Goal: Task Accomplishment & Management: Use online tool/utility

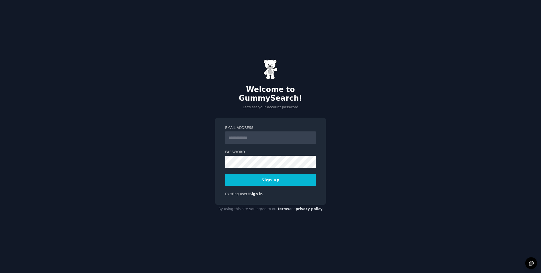
click at [241, 134] on input "Email Address" at bounding box center [270, 137] width 91 height 12
type input "**********"
drag, startPoint x: 282, startPoint y: 170, endPoint x: 280, endPoint y: 174, distance: 5.3
click at [282, 174] on button "Sign up" at bounding box center [270, 180] width 91 height 12
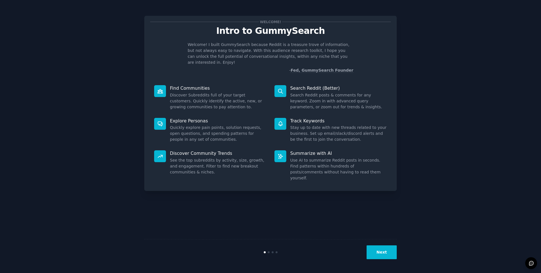
click at [367, 251] on div "Next" at bounding box center [354, 252] width 84 height 14
click at [385, 255] on button "Next" at bounding box center [382, 252] width 30 height 14
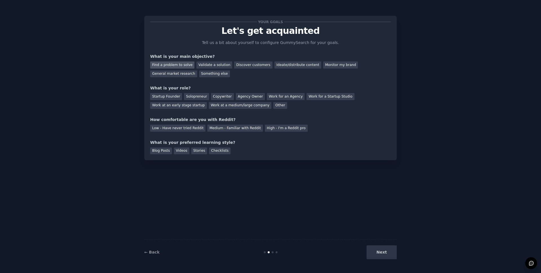
click at [186, 66] on div "Find a problem to solve" at bounding box center [172, 64] width 44 height 7
click at [204, 66] on div "Validate a solution" at bounding box center [214, 64] width 36 height 7
click at [185, 66] on div "Find a problem to solve" at bounding box center [172, 64] width 44 height 7
click at [167, 97] on div "Startup Founder" at bounding box center [166, 96] width 32 height 7
click at [212, 128] on div "Medium - Familiar with Reddit" at bounding box center [234, 128] width 55 height 7
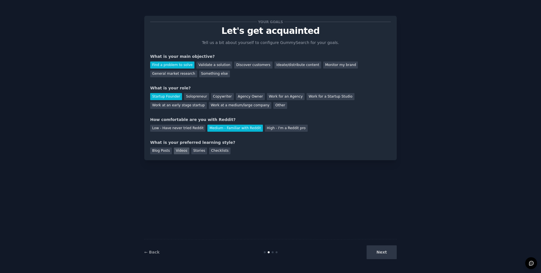
click at [181, 154] on div "Videos" at bounding box center [181, 150] width 15 height 7
click at [374, 253] on button "Next" at bounding box center [382, 252] width 30 height 14
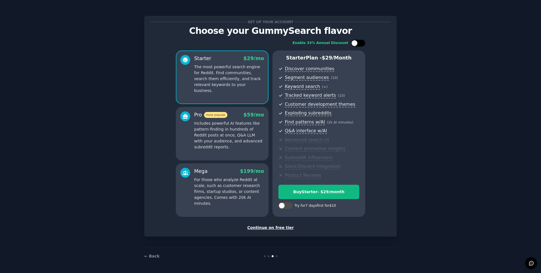
click at [354, 45] on div at bounding box center [354, 43] width 6 height 6
click at [361, 43] on div at bounding box center [362, 43] width 6 height 6
click at [358, 45] on div at bounding box center [358, 43] width 14 height 7
click at [356, 45] on div at bounding box center [358, 43] width 14 height 7
checkbox input "false"
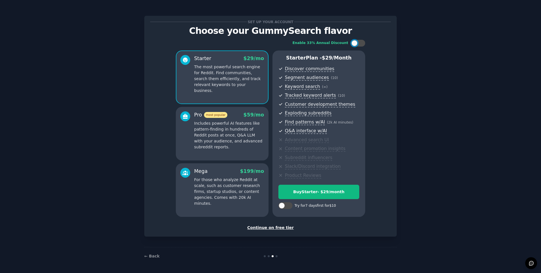
click at [269, 229] on div "Continue on free tier" at bounding box center [270, 228] width 241 height 6
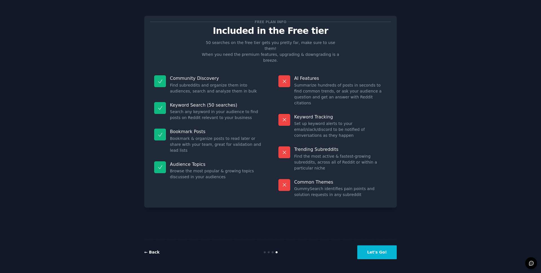
click at [155, 252] on link "← Back" at bounding box center [151, 252] width 15 height 5
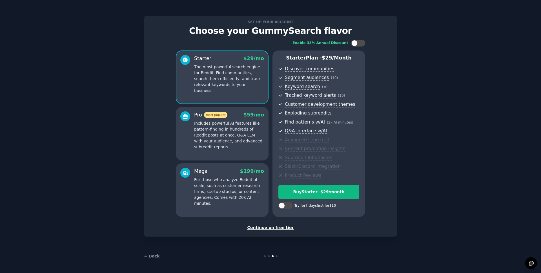
click at [233, 137] on p "Includes powerful AI features like pattern-finding in hundreds of Reddit posts …" at bounding box center [229, 135] width 70 height 30
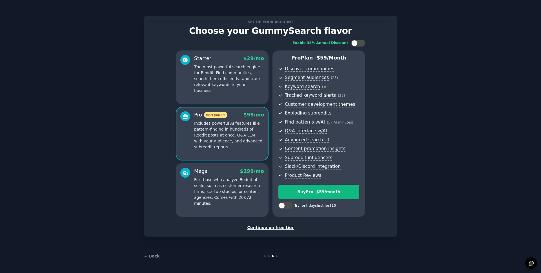
click at [230, 76] on p "The most powerful search engine for Reddit. Find communities, search them effic…" at bounding box center [229, 79] width 70 height 30
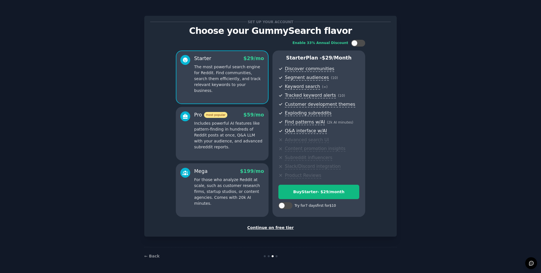
click at [238, 126] on p "Includes powerful AI features like pattern-finding in hundreds of Reddit posts …" at bounding box center [229, 135] width 70 height 30
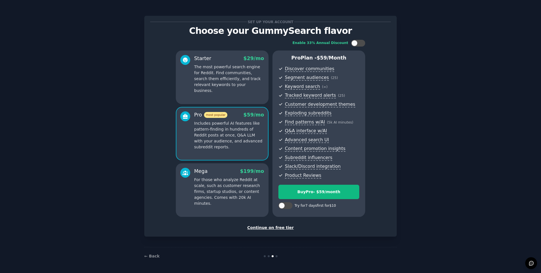
click at [234, 87] on p "The most powerful search engine for Reddit. Find communities, search them effic…" at bounding box center [229, 79] width 70 height 30
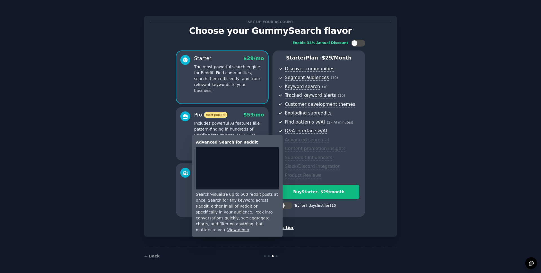
click at [298, 140] on span "Advanced search UI" at bounding box center [307, 140] width 44 height 6
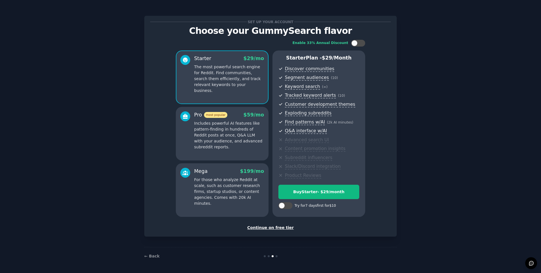
click at [243, 134] on p "Includes powerful AI features like pattern-finding in hundreds of Reddit posts …" at bounding box center [229, 135] width 70 height 30
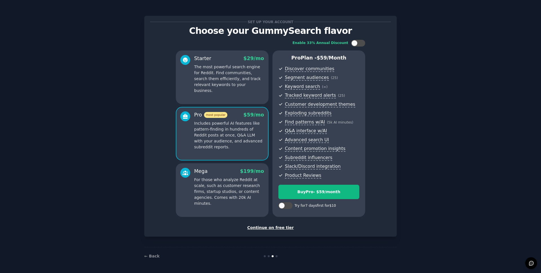
click at [239, 188] on p "For those who analyze Reddit at scale, such as customer research firms, startup…" at bounding box center [229, 192] width 70 height 30
click at [239, 146] on p "Includes powerful AI features like pattern-finding in hundreds of Reddit posts …" at bounding box center [229, 135] width 70 height 30
click at [317, 195] on button "Buy Pro - $ 59 /month" at bounding box center [318, 192] width 81 height 14
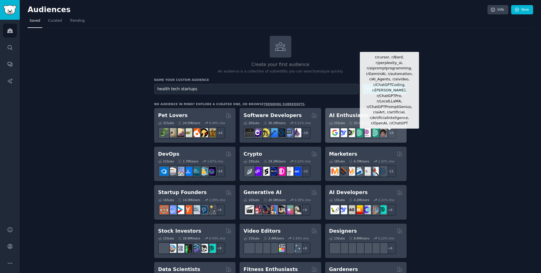
type input "health tech startups"
click at [363, 84] on button "Find Communities" at bounding box center [385, 89] width 44 height 10
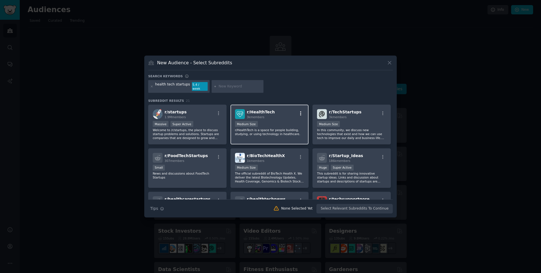
click at [301, 111] on icon "button" at bounding box center [300, 113] width 5 height 5
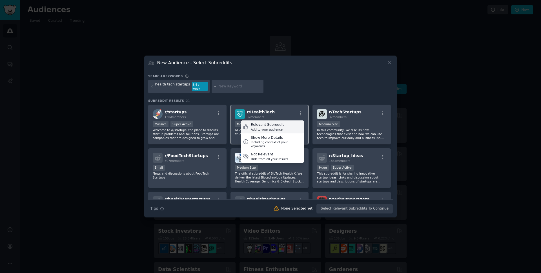
click at [280, 127] on div "Add to your audience" at bounding box center [267, 129] width 33 height 4
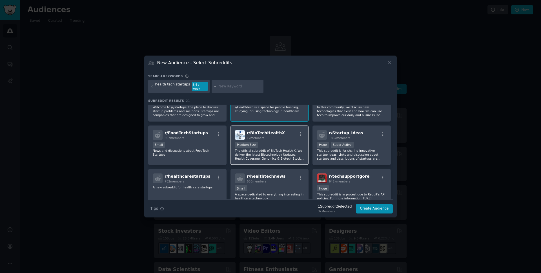
scroll to position [25, 0]
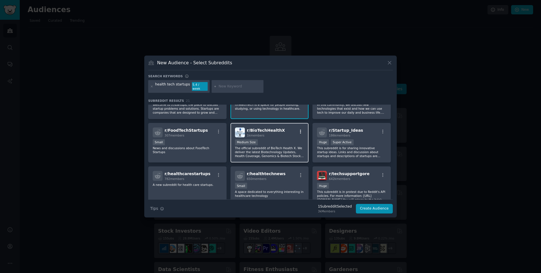
click at [301, 129] on icon "button" at bounding box center [300, 131] width 5 height 5
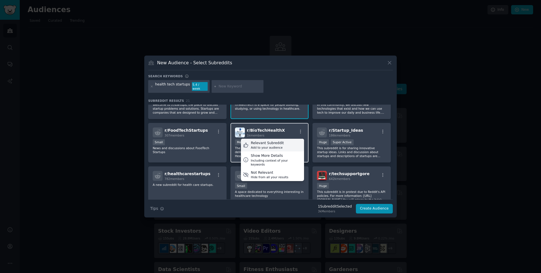
click at [278, 145] on div "Add to your audience" at bounding box center [267, 147] width 33 height 4
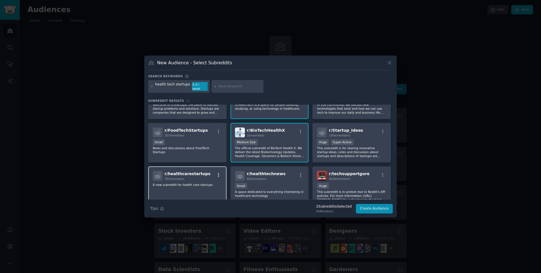
click at [216, 173] on icon "button" at bounding box center [218, 174] width 5 height 5
click at [202, 188] on div "Relevant Subreddit Add to your audience" at bounding box center [190, 188] width 63 height 13
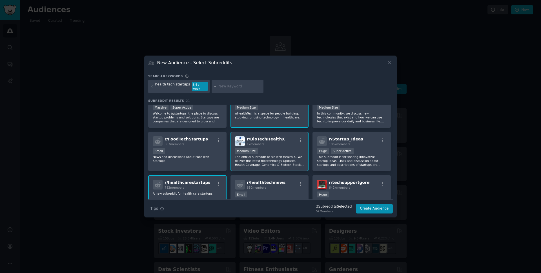
scroll to position [0, 0]
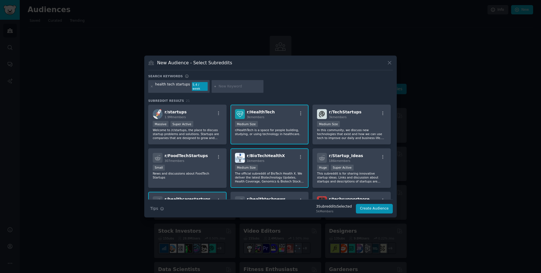
click at [223, 85] on input "text" at bounding box center [240, 86] width 43 height 5
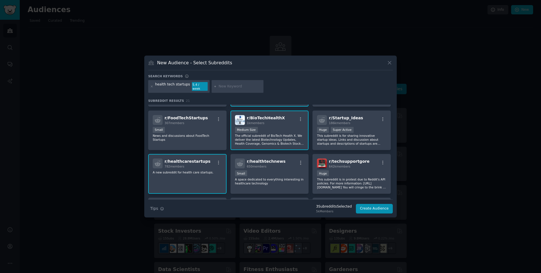
scroll to position [47, 0]
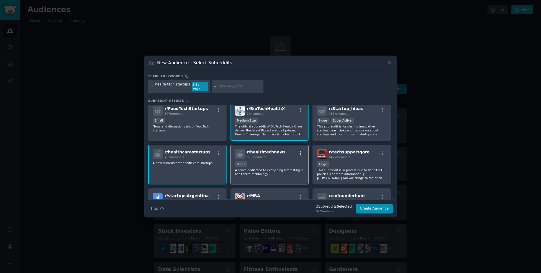
click at [301, 151] on icon "button" at bounding box center [300, 153] width 5 height 5
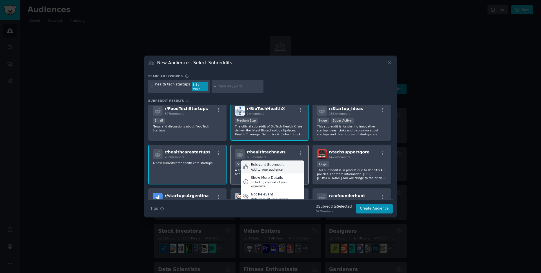
click at [278, 167] on div "Add to your audience" at bounding box center [267, 169] width 33 height 4
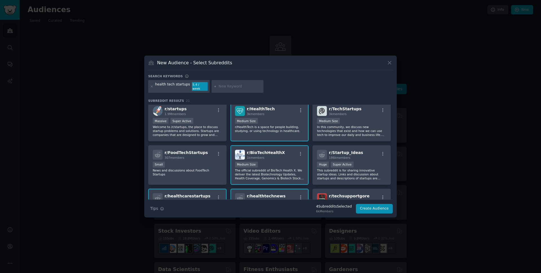
scroll to position [0, 0]
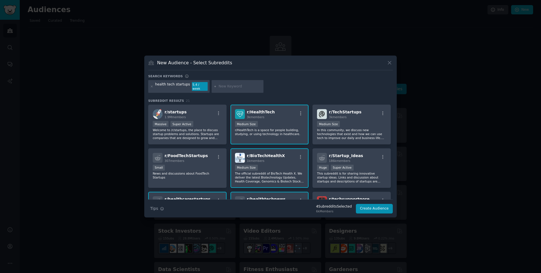
click at [232, 84] on input "text" at bounding box center [240, 86] width 43 height 5
type input "healthtech"
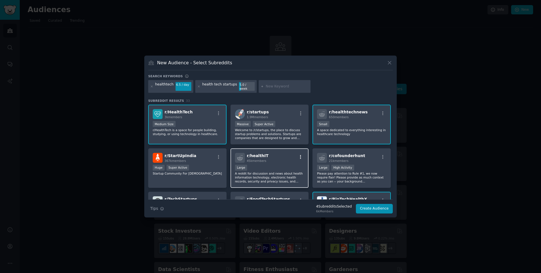
click at [300, 154] on icon "button" at bounding box center [300, 156] width 5 height 5
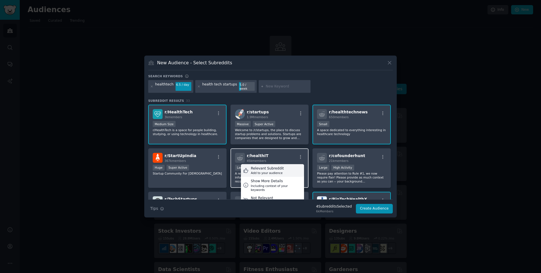
click at [286, 170] on div "Relevant Subreddit Add to your audience" at bounding box center [272, 170] width 63 height 13
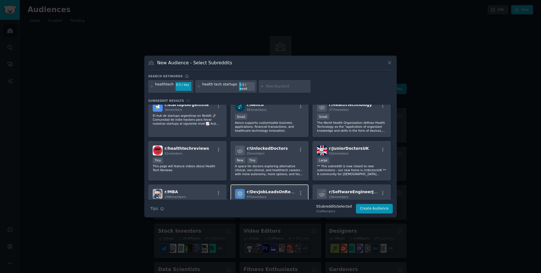
scroll to position [172, 0]
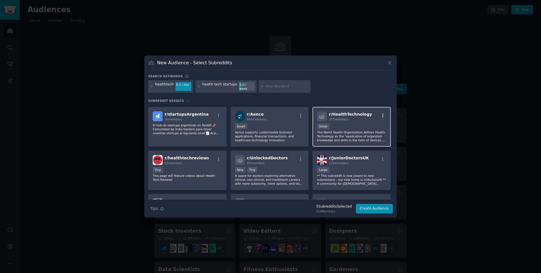
click at [382, 115] on icon "button" at bounding box center [382, 116] width 1 height 4
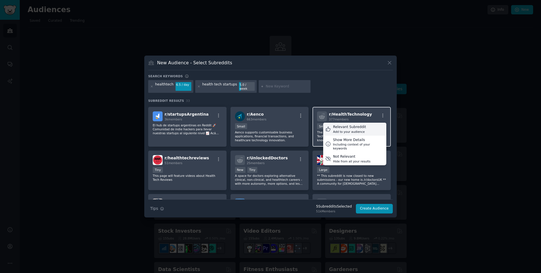
click at [371, 127] on div "Relevant Subreddit Add to your audience" at bounding box center [354, 129] width 63 height 13
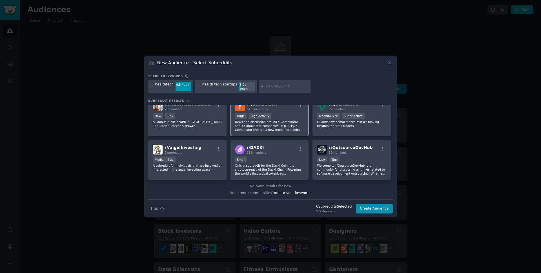
scroll to position [392, 0]
click at [266, 88] on input "text" at bounding box center [287, 86] width 43 height 5
type input "healthcare saas"
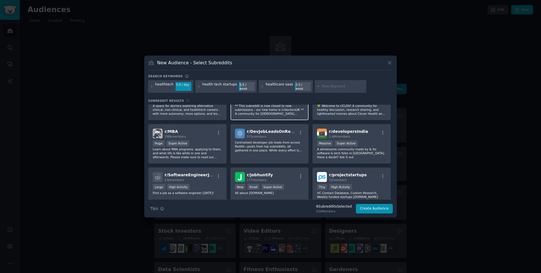
scroll to position [309, 0]
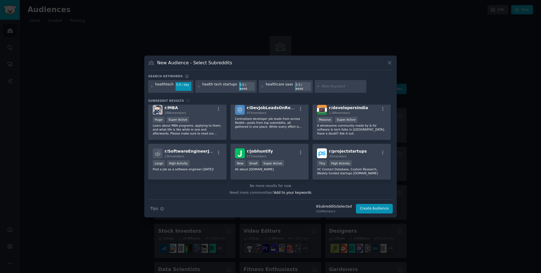
click at [281, 86] on div "healthcare saas" at bounding box center [279, 86] width 27 height 9
click at [270, 87] on div "healthcare saas" at bounding box center [279, 86] width 27 height 9
click at [278, 85] on div "healthcare saas" at bounding box center [279, 86] width 27 height 9
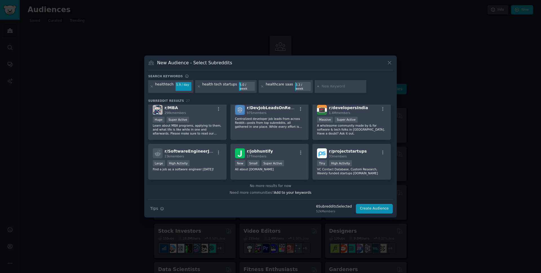
click at [259, 86] on div "healthcare saas 3.3 / week" at bounding box center [286, 86] width 54 height 13
click at [261, 88] on div at bounding box center [262, 86] width 3 height 9
click at [261, 87] on icon at bounding box center [262, 86] width 3 height 3
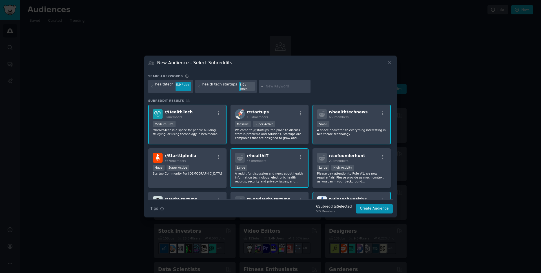
click at [276, 85] on input "text" at bounding box center [287, 86] width 43 height 5
type input "health saas"
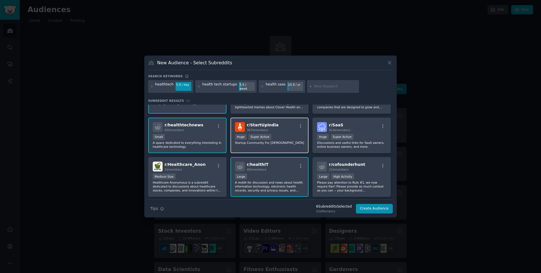
scroll to position [42, 0]
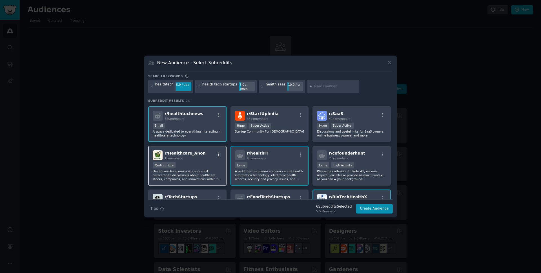
click at [218, 152] on icon "button" at bounding box center [218, 154] width 1 height 4
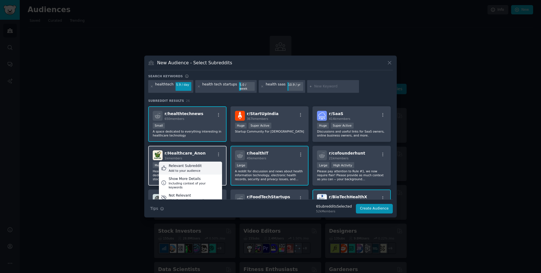
click at [203, 170] on div "Relevant Subreddit Add to your audience" at bounding box center [190, 167] width 63 height 13
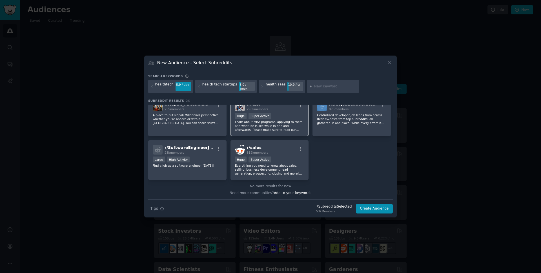
scroll to position [309, 0]
click at [314, 84] on input "text" at bounding box center [335, 86] width 43 height 5
type input "hipaa"
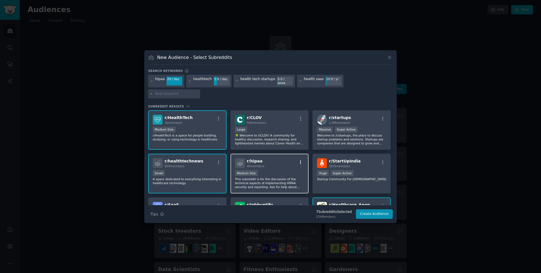
click at [301, 160] on icon "button" at bounding box center [300, 162] width 5 height 5
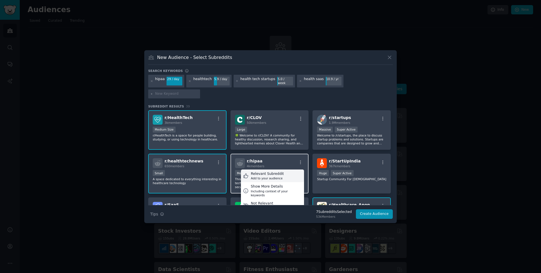
click at [287, 169] on div "Relevant Subreddit Add to your audience" at bounding box center [272, 175] width 63 height 13
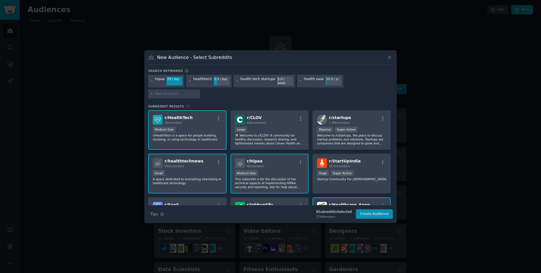
click at [197, 60] on h3 "New Audience - Select Subreddits" at bounding box center [194, 57] width 75 height 6
click at [198, 91] on input "text" at bounding box center [176, 93] width 43 height 5
type input "PHI"
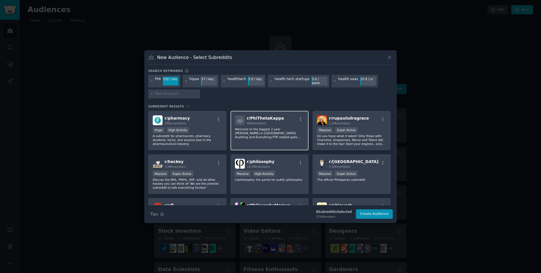
scroll to position [513, 0]
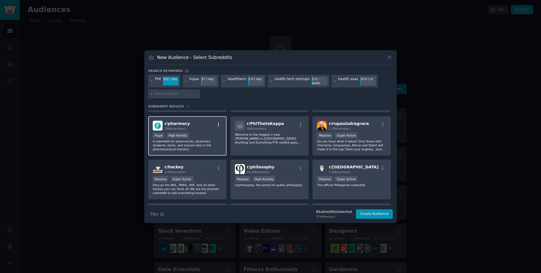
click at [219, 122] on icon "button" at bounding box center [218, 124] width 5 height 5
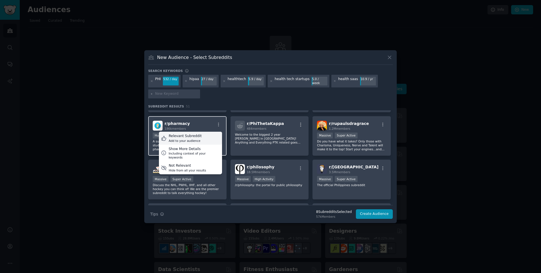
click at [207, 137] on div "Relevant Subreddit Add to your audience" at bounding box center [190, 138] width 63 height 13
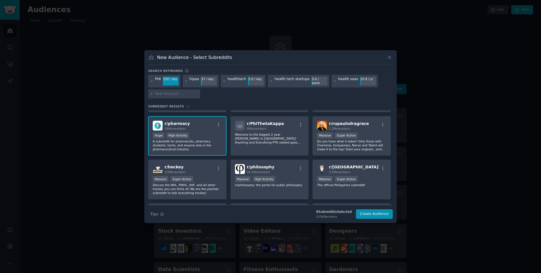
click at [182, 93] on input "text" at bounding box center [176, 93] width 43 height 5
type input "pharma tech"
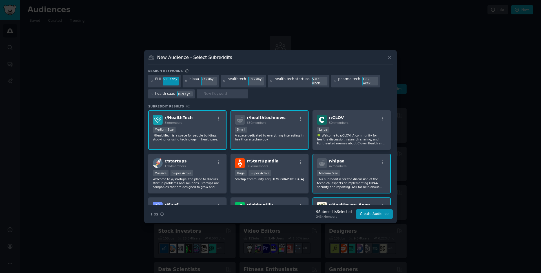
click at [152, 92] on icon at bounding box center [151, 93] width 3 height 3
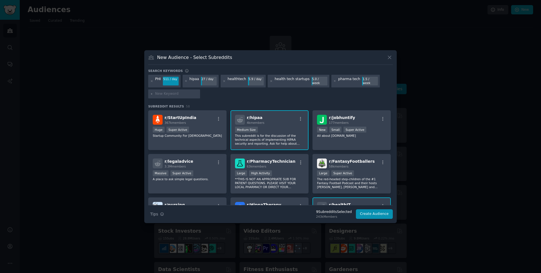
scroll to position [50, 0]
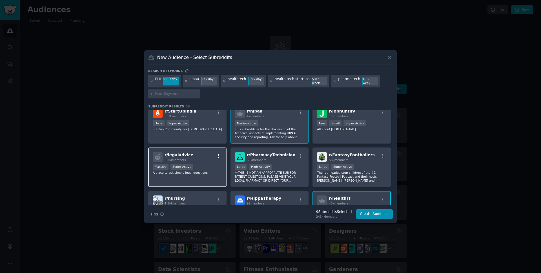
click at [217, 153] on icon "button" at bounding box center [218, 155] width 5 height 5
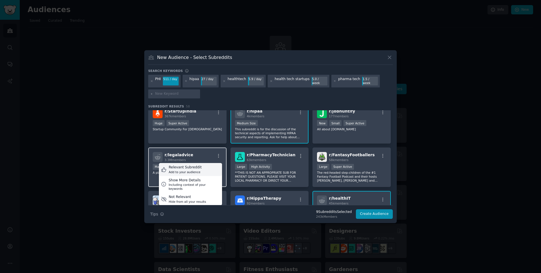
click at [200, 168] on div "Relevant Subreddit Add to your audience" at bounding box center [190, 169] width 63 height 13
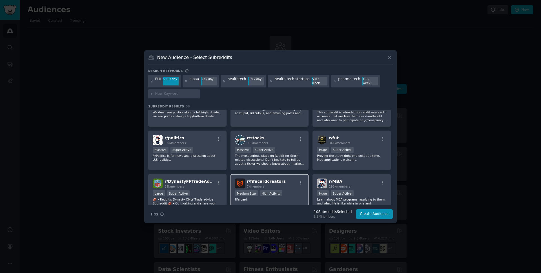
scroll to position [713, 0]
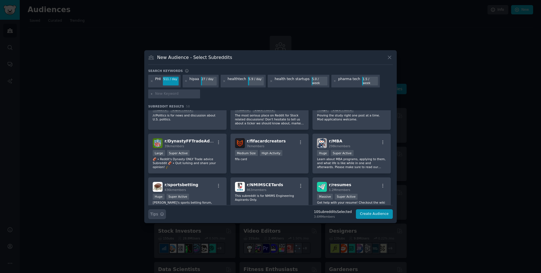
click at [163, 212] on icon "button" at bounding box center [162, 213] width 3 height 3
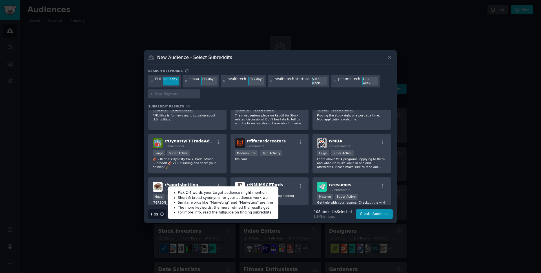
click at [227, 96] on div "PHI 511 / day hipaa 27 / day healthtech 5.9 / day health tech startups 5.0 / we…" at bounding box center [270, 88] width 245 height 26
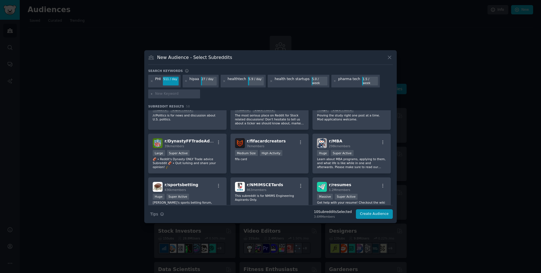
click at [166, 92] on input "text" at bounding box center [176, 93] width 43 height 5
type input "patient billing"
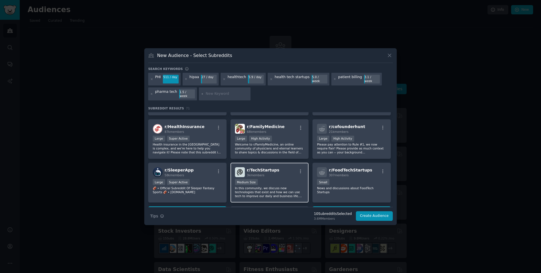
scroll to position [261, 0]
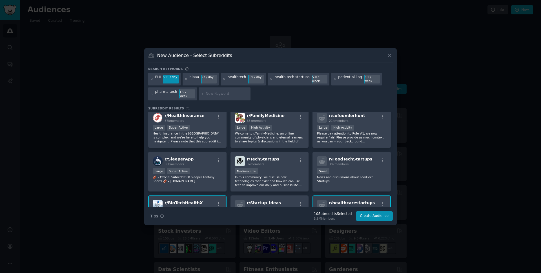
click at [334, 80] on icon at bounding box center [334, 78] width 1 height 1
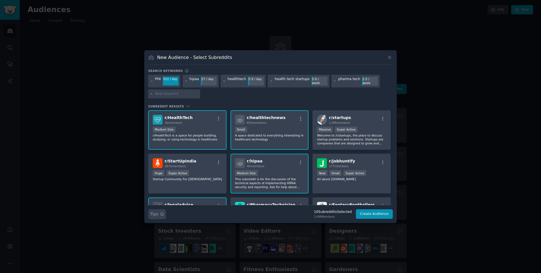
click at [159, 214] on button "Search Tips Tips" at bounding box center [157, 214] width 18 height 10
click at [382, 214] on button "Create Audience" at bounding box center [374, 214] width 37 height 10
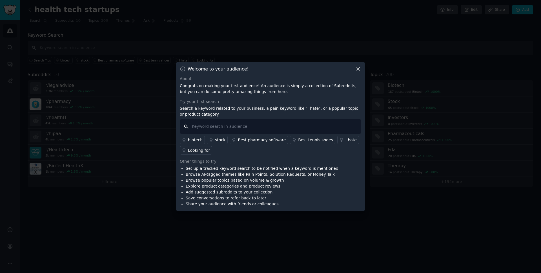
click at [235, 127] on input "text" at bounding box center [270, 126] width 181 height 14
type input "I hate"
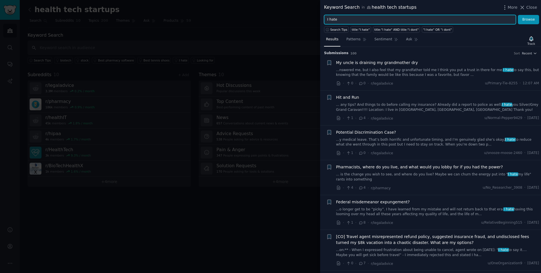
click at [342, 19] on input "I hate" at bounding box center [420, 20] width 192 height 10
click at [518, 15] on button "Browse" at bounding box center [528, 20] width 21 height 10
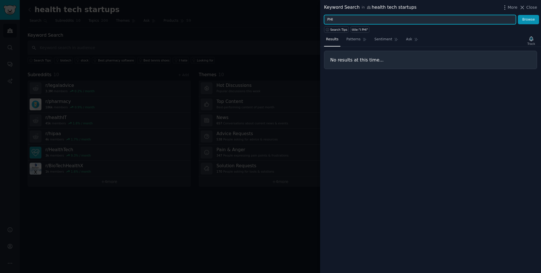
click at [518, 15] on button "Browse" at bounding box center [528, 20] width 21 height 10
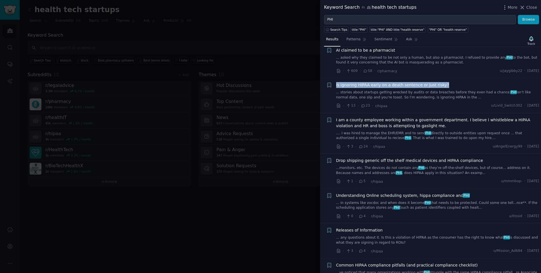
scroll to position [443, 0]
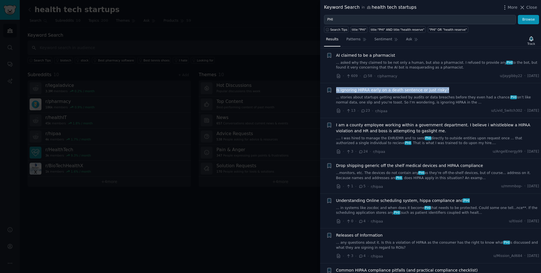
click at [359, 89] on span "Is ignoring HIPAA early on a death sentence or just risky?" at bounding box center [392, 90] width 113 height 6
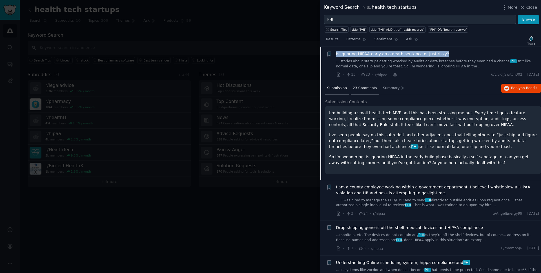
scroll to position [479, 0]
click at [368, 86] on span "23 Comments" at bounding box center [365, 87] width 24 height 5
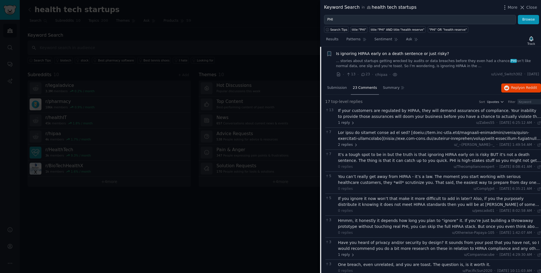
click at [403, 178] on div "You can’t really get away from HIPAA - it’s a law. The moment you start working…" at bounding box center [439, 180] width 203 height 12
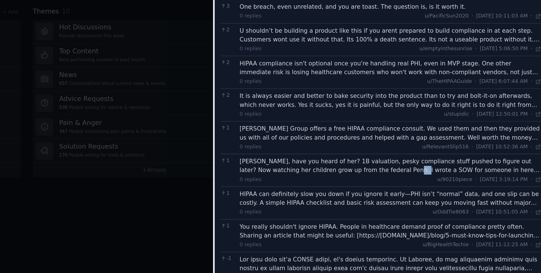
scroll to position [0, 0]
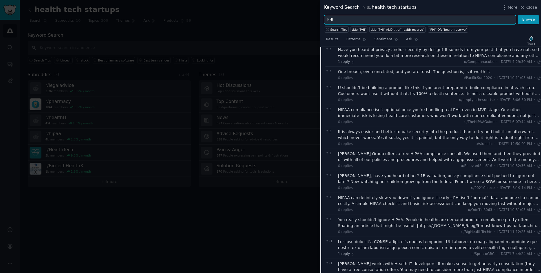
click at [350, 19] on input "PHI" at bounding box center [420, 20] width 192 height 10
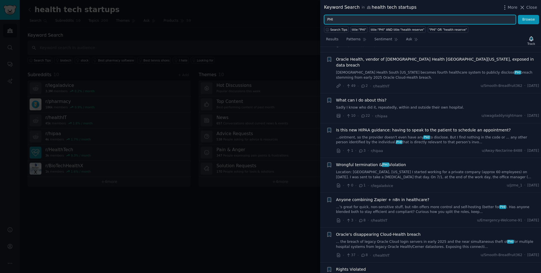
scroll to position [1238, 0]
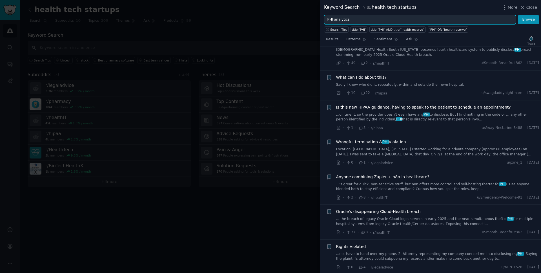
click at [518, 15] on button "Browse" at bounding box center [528, 20] width 21 height 10
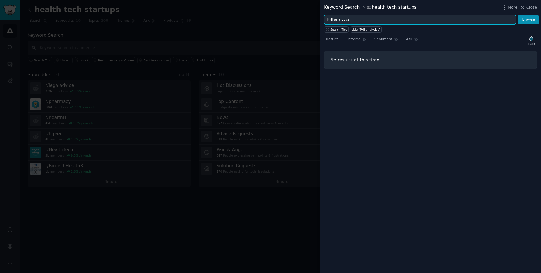
drag, startPoint x: 334, startPoint y: 19, endPoint x: 325, endPoint y: 22, distance: 9.6
click at [325, 22] on input "PHI analytics" at bounding box center [420, 20] width 192 height 10
click at [366, 19] on input "PHI analytics" at bounding box center [420, 20] width 192 height 10
click at [367, 19] on input "PHI analytics" at bounding box center [420, 20] width 192 height 10
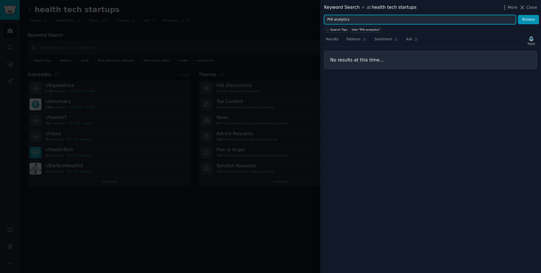
click at [332, 18] on input "PHI analytics" at bounding box center [420, 20] width 192 height 10
type input "analytics"
click at [518, 15] on button "Browse" at bounding box center [528, 20] width 21 height 10
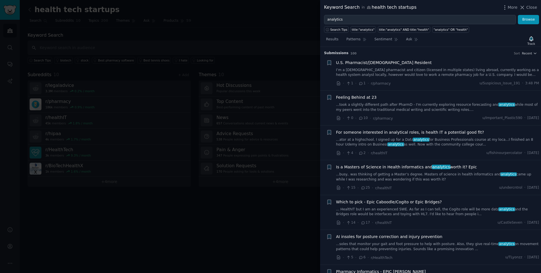
click at [235, 29] on div at bounding box center [270, 136] width 541 height 273
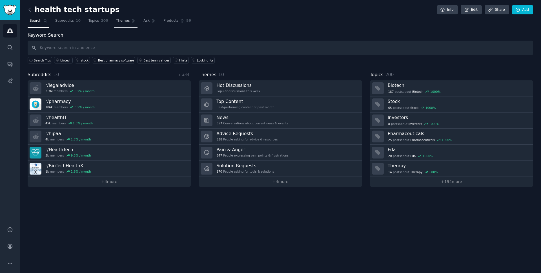
click at [117, 22] on span "Themes" at bounding box center [123, 20] width 14 height 5
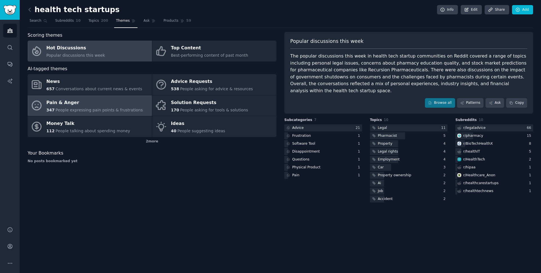
click at [70, 110] on span "People expressing pain points & frustrations" at bounding box center [99, 110] width 87 height 5
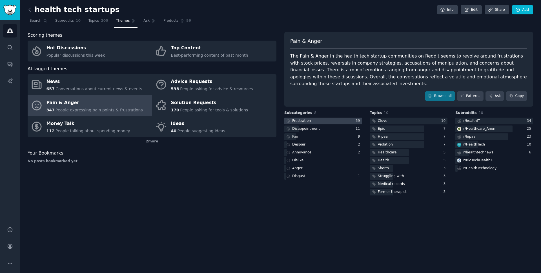
click at [334, 121] on div at bounding box center [323, 120] width 78 height 7
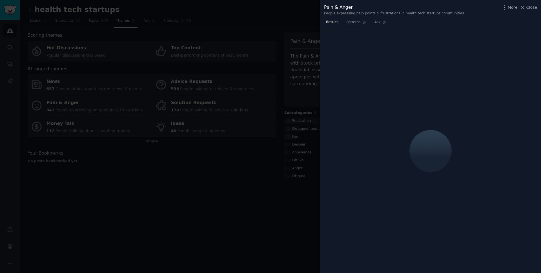
click at [305, 28] on div at bounding box center [270, 136] width 541 height 273
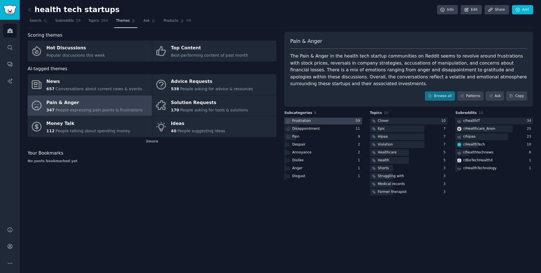
click at [340, 122] on div at bounding box center [323, 120] width 78 height 7
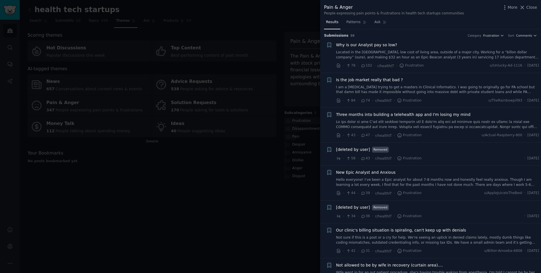
click at [463, 122] on link at bounding box center [437, 124] width 203 height 10
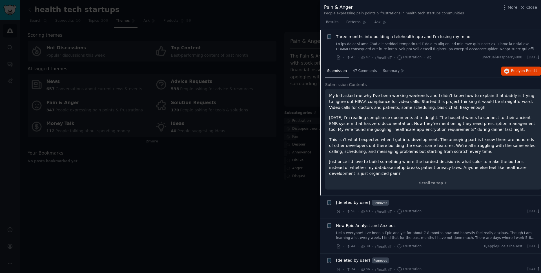
scroll to position [90, 0]
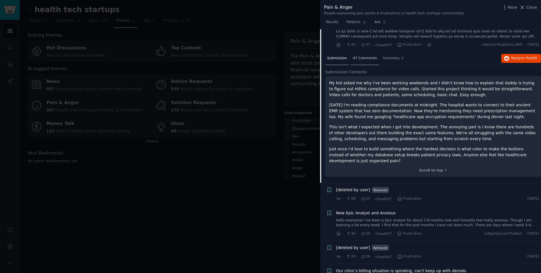
click at [374, 59] on span "47 Comments" at bounding box center [365, 58] width 24 height 5
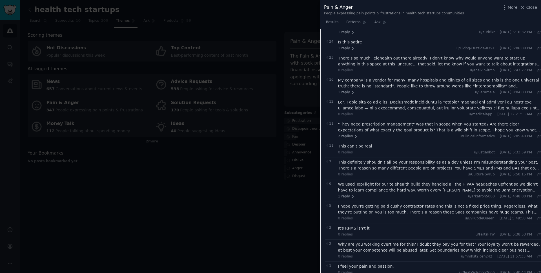
scroll to position [190, 0]
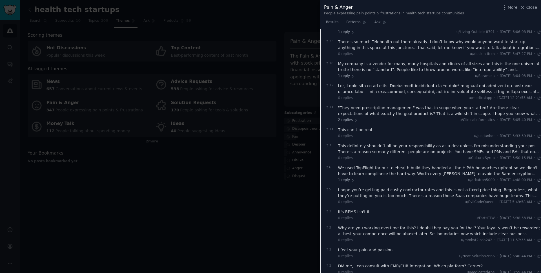
click at [538, 181] on icon at bounding box center [539, 180] width 3 height 3
